Goal: Task Accomplishment & Management: Complete application form

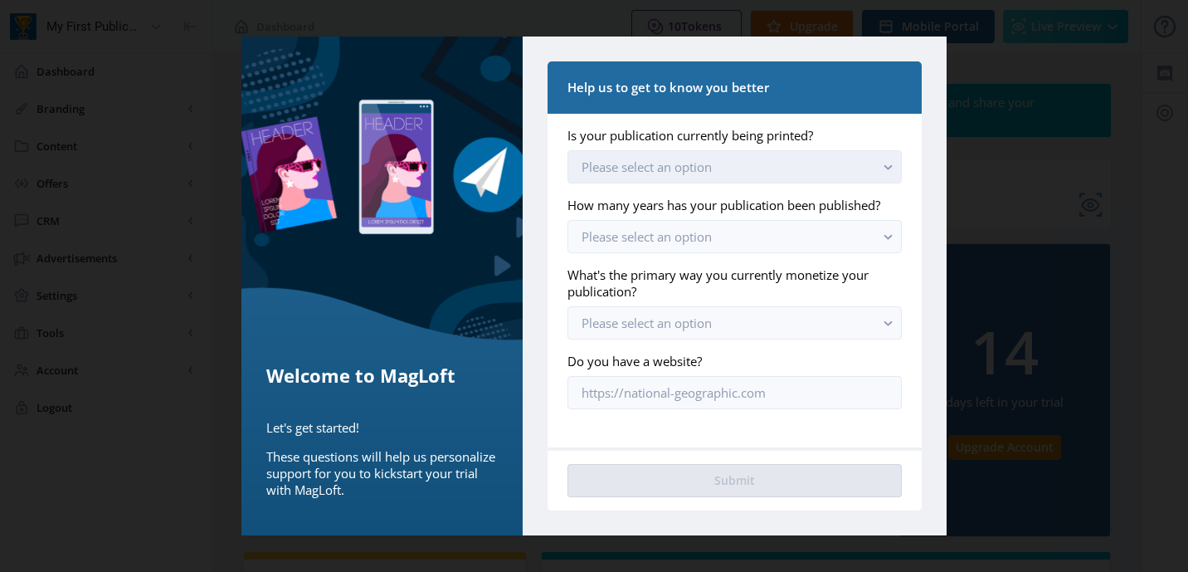
click at [733, 165] on button "Please select an option" at bounding box center [734, 166] width 334 height 33
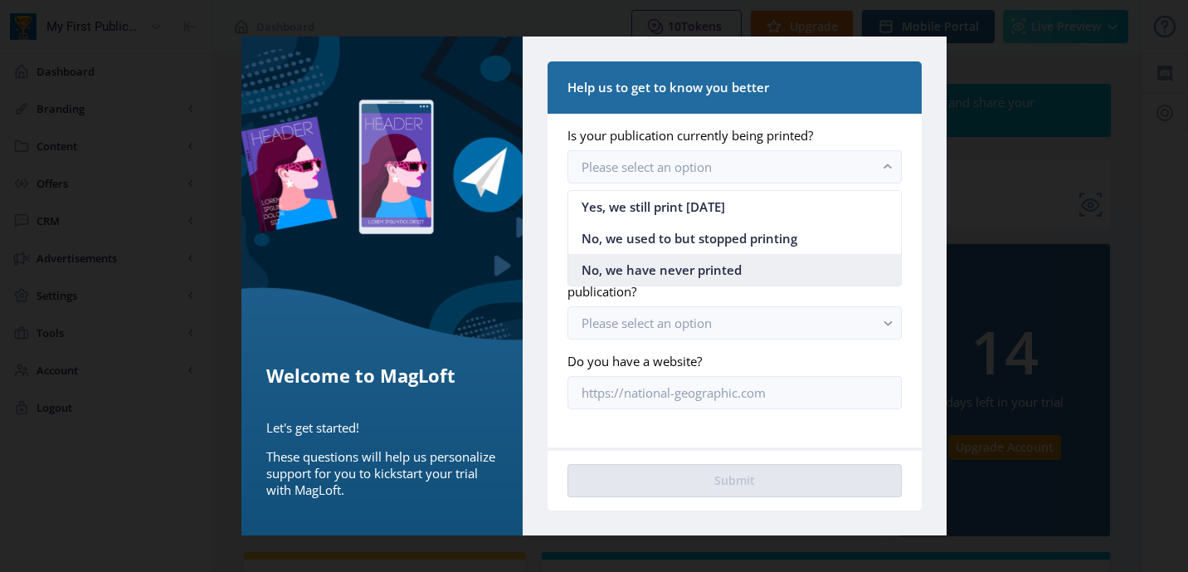
click at [674, 266] on span "No, we have never printed" at bounding box center [662, 270] width 160 height 20
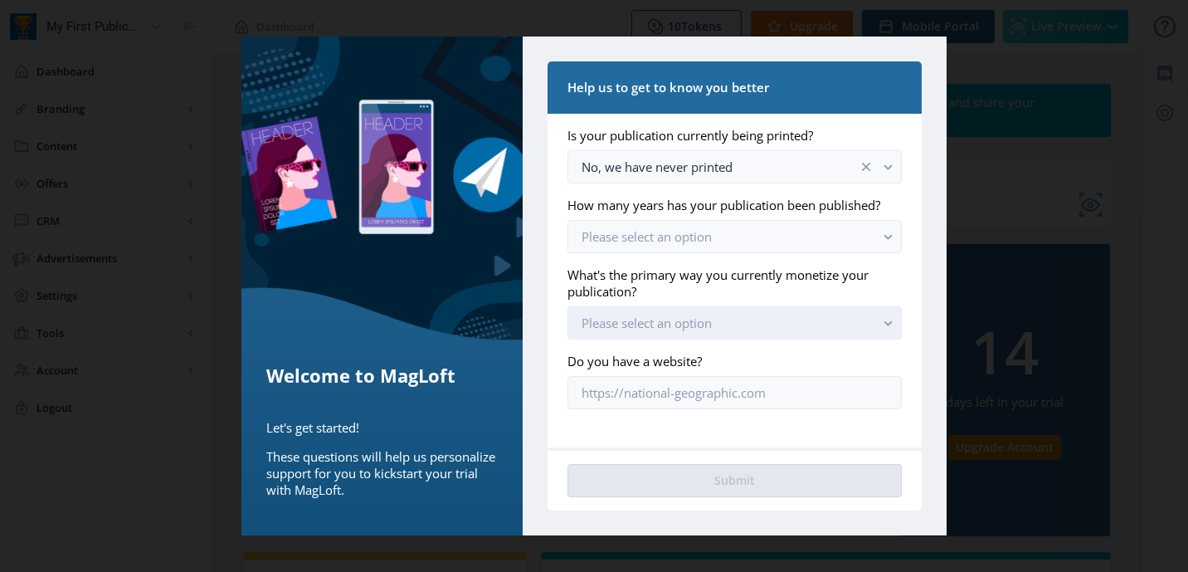
click at [655, 317] on span "Please select an option" at bounding box center [647, 322] width 130 height 17
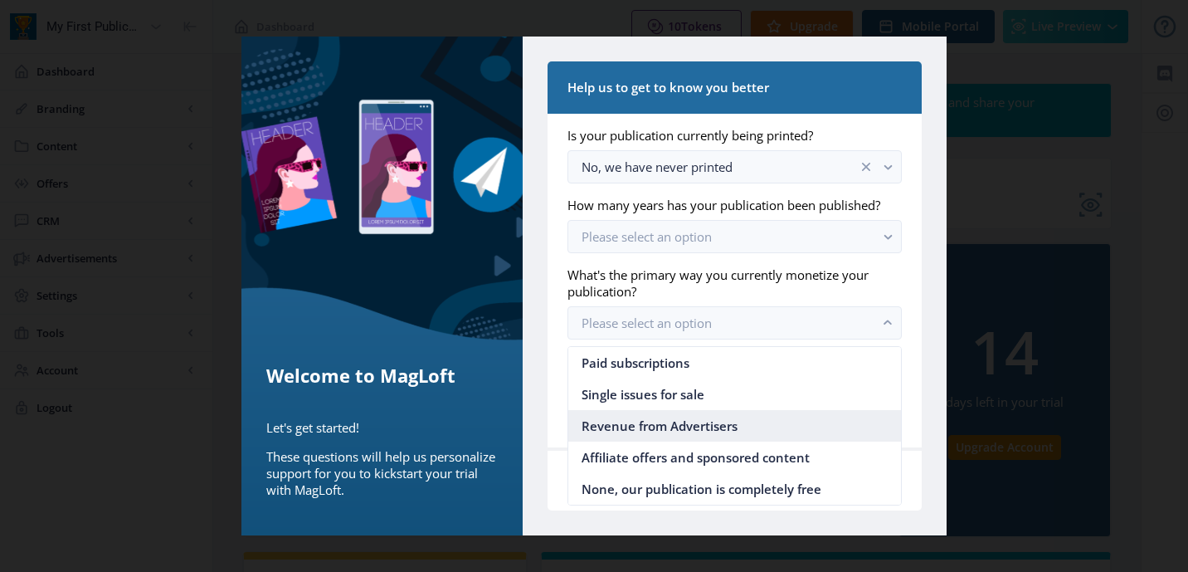
click at [665, 430] on span "Revenue from Advertisers" at bounding box center [660, 426] width 156 height 20
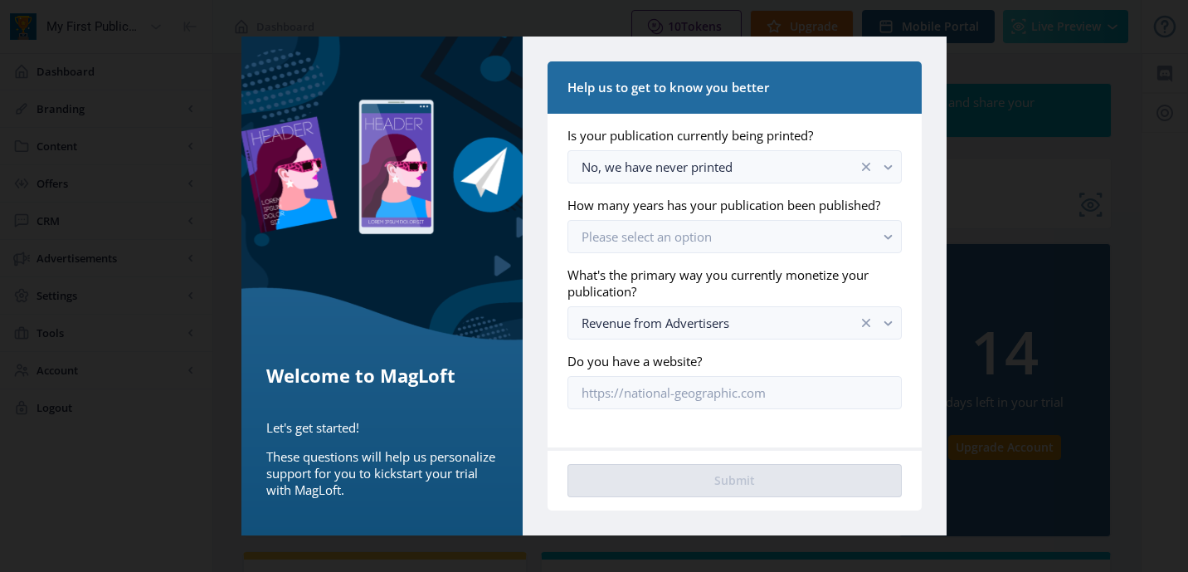
click at [712, 415] on nb-card-body "Is your publication currently being printed? No, we have never printed How many…" at bounding box center [735, 280] width 374 height 333
click at [660, 392] on input "Do you have a website?" at bounding box center [734, 392] width 334 height 33
paste input "[DOMAIN_NAME]"
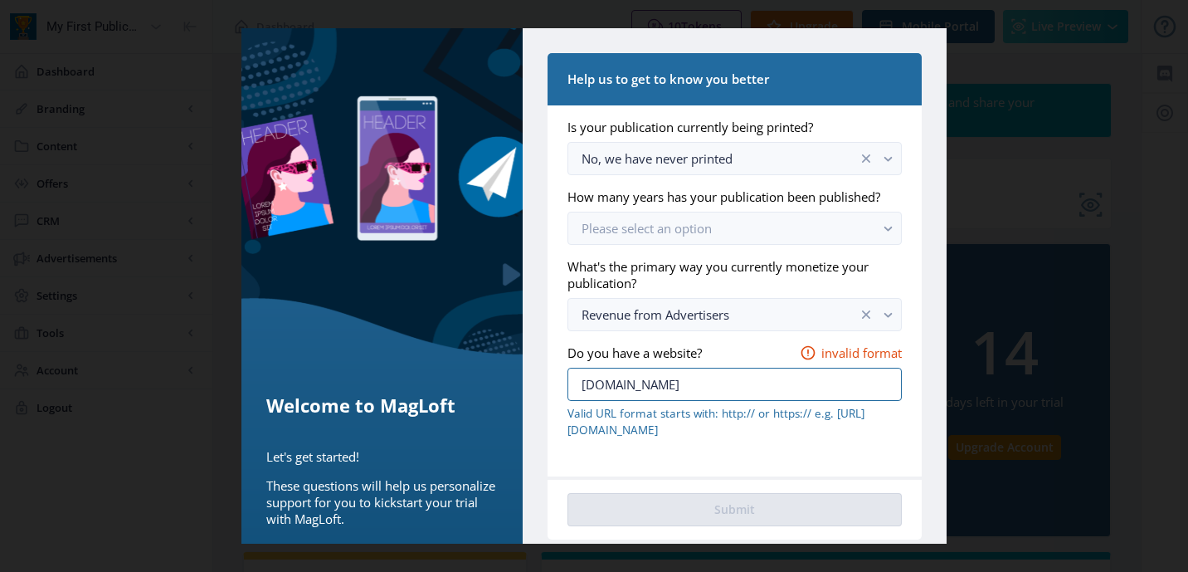
paste input "[URL][DOMAIN_NAME]"
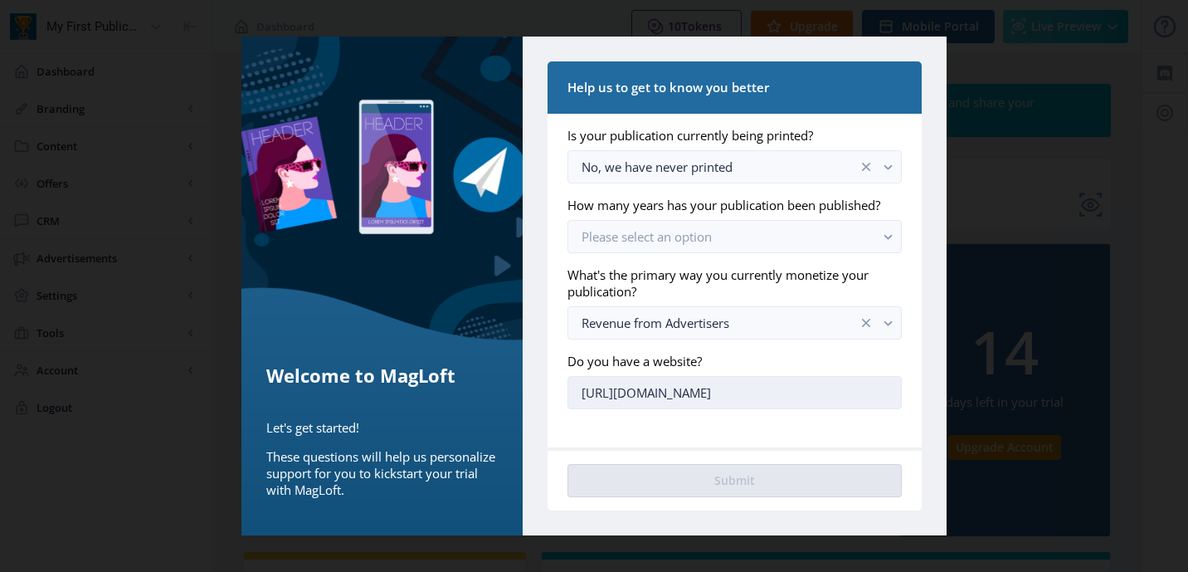
click at [655, 393] on input "[URL][DOMAIN_NAME]" at bounding box center [734, 392] width 334 height 33
type input "[URL][DOMAIN_NAME]"
click at [709, 428] on nb-card-body "Is your publication currently being printed? No, we have never printed How many…" at bounding box center [735, 280] width 374 height 333
click at [1078, 118] on div at bounding box center [594, 286] width 1188 height 572
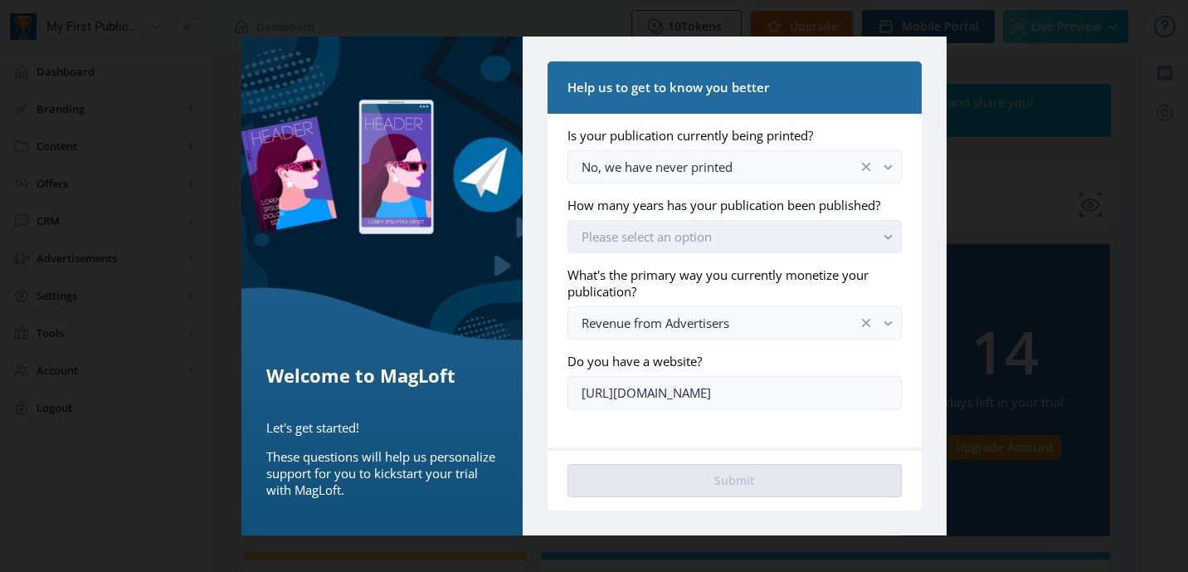
click at [676, 236] on span "Please select an option" at bounding box center [647, 236] width 130 height 17
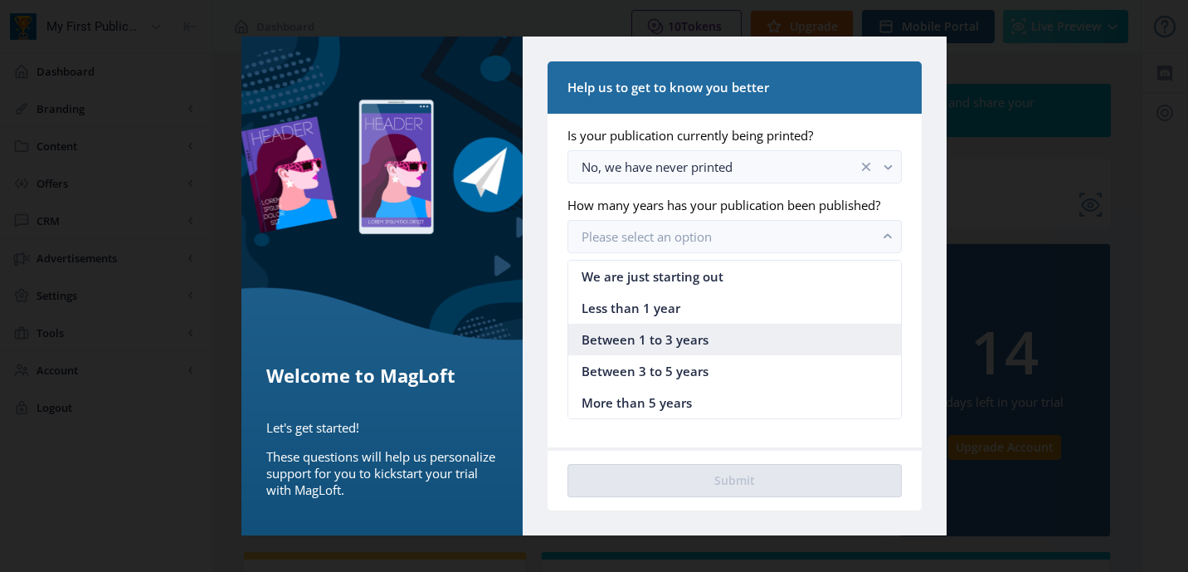
click at [637, 334] on span "Between 1 to 3 years" at bounding box center [645, 339] width 127 height 20
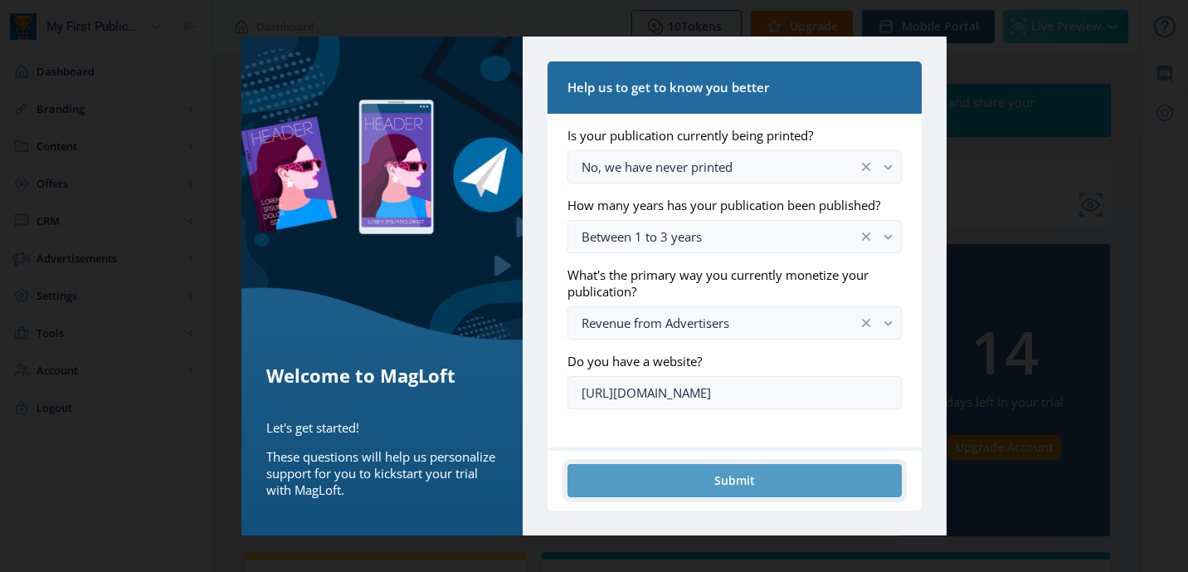
click at [643, 475] on button "Submit" at bounding box center [734, 480] width 334 height 33
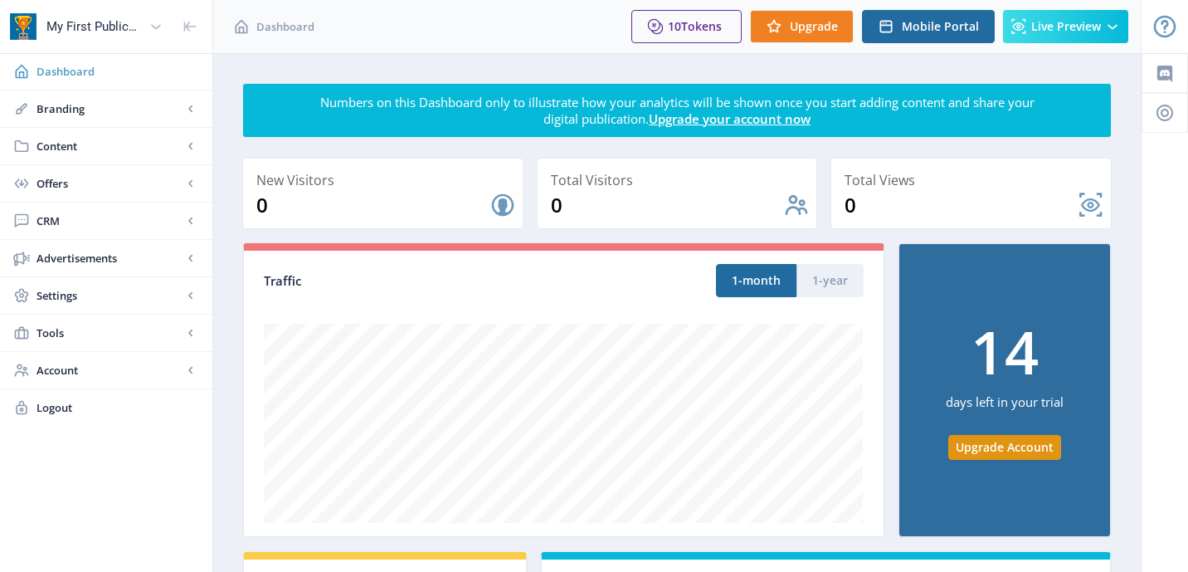
click at [80, 76] on span "Dashboard" at bounding box center [118, 71] width 163 height 17
click at [72, 72] on span "Dashboard" at bounding box center [118, 71] width 163 height 17
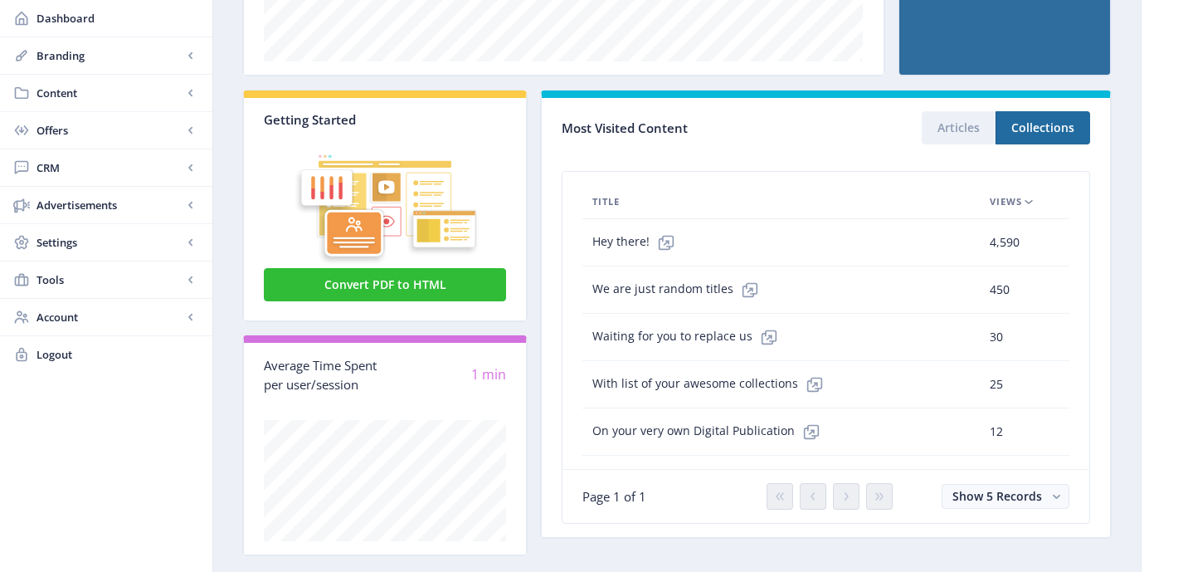
scroll to position [462, 0]
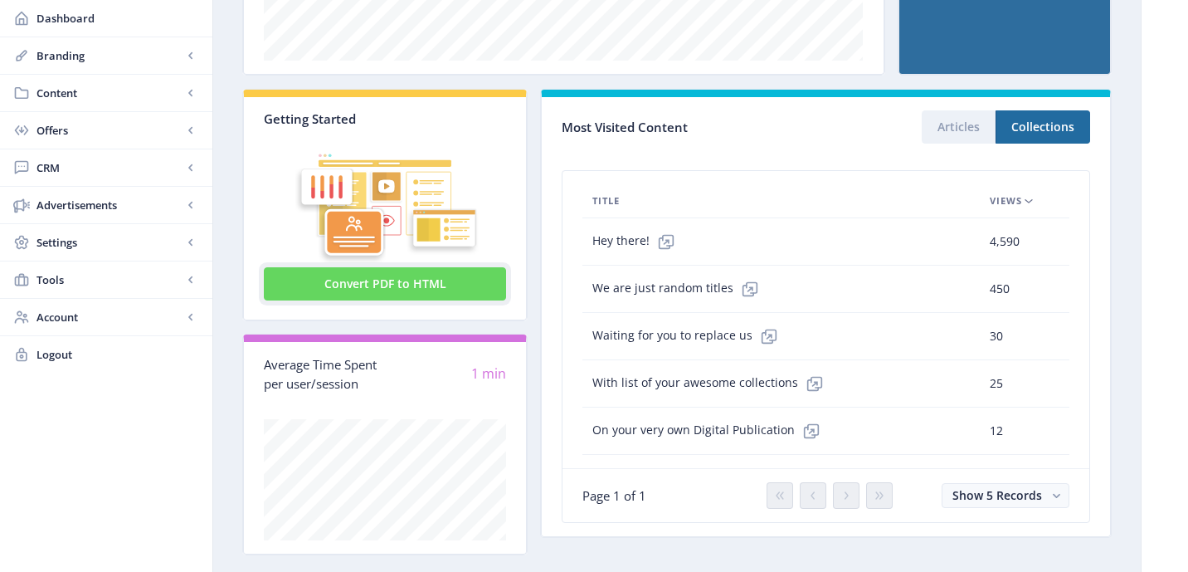
click at [354, 283] on button "Convert PDF to HTML" at bounding box center [385, 283] width 242 height 33
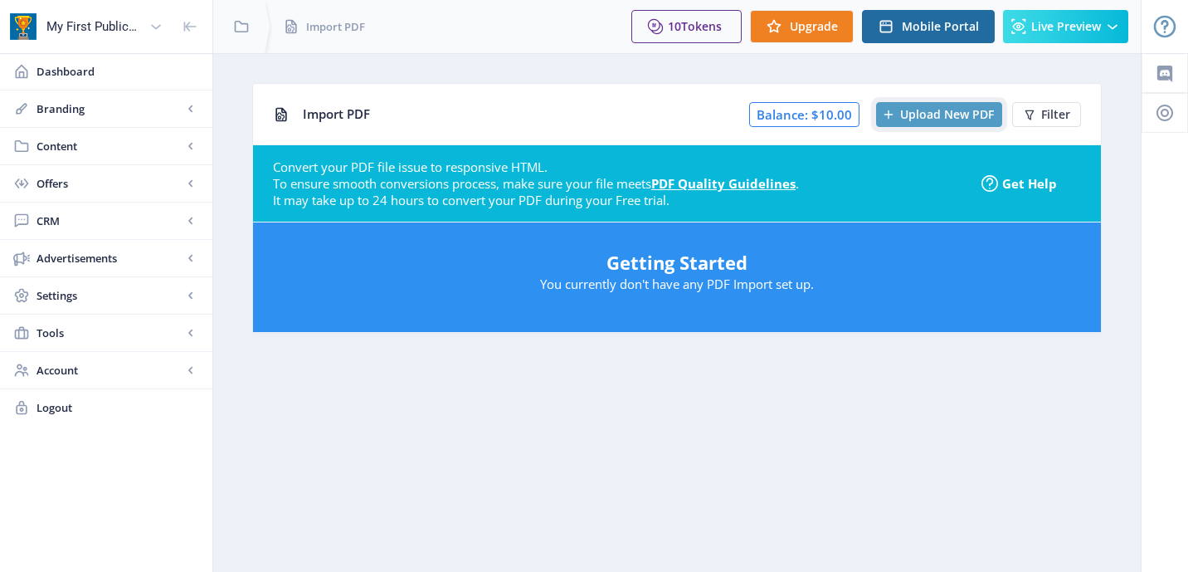
click at [914, 114] on span "Upload New PDF" at bounding box center [947, 114] width 94 height 13
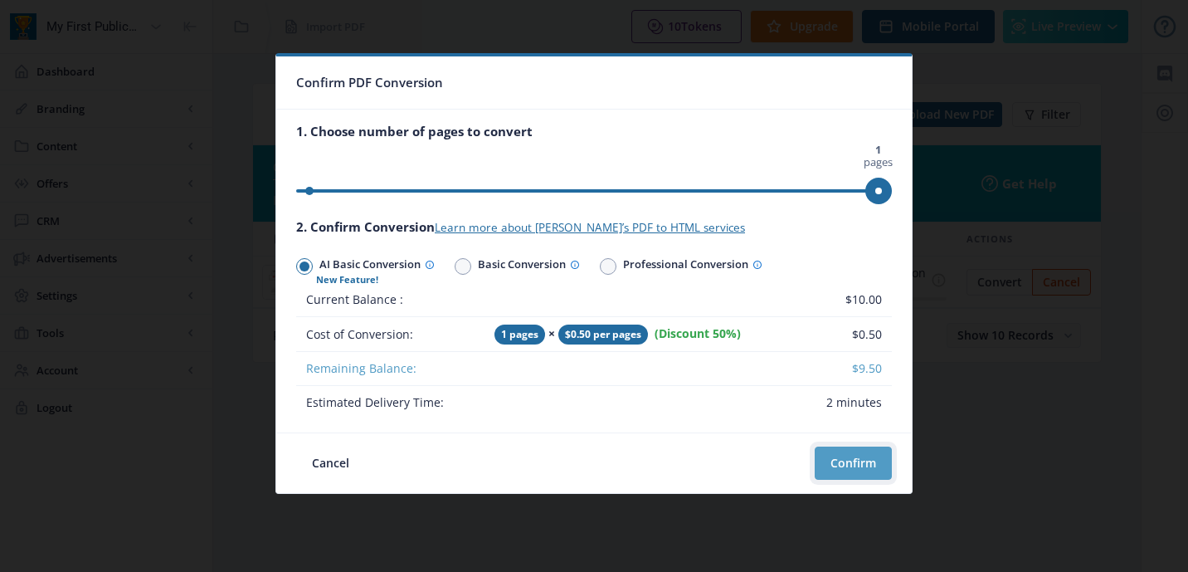
click at [835, 461] on button "Confirm" at bounding box center [853, 462] width 77 height 33
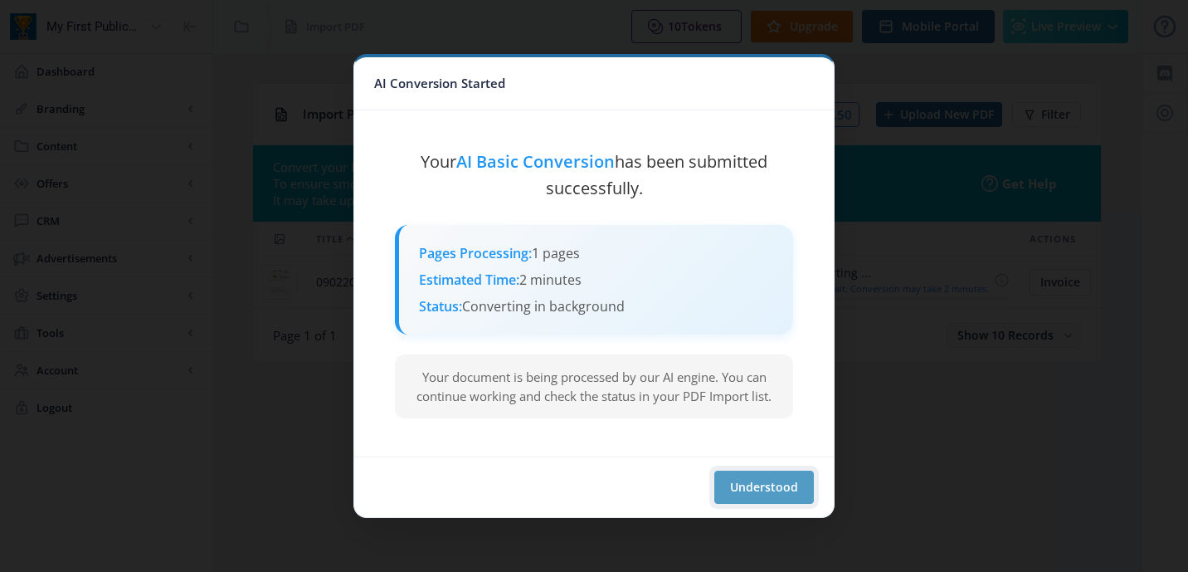
click at [747, 474] on button "Understood" at bounding box center [764, 486] width 100 height 33
